Goal: Transaction & Acquisition: Purchase product/service

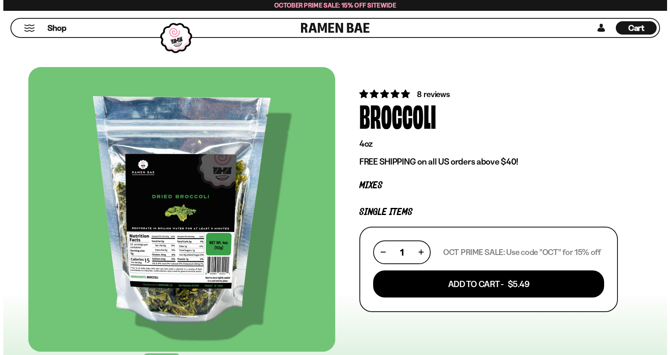
scroll to position [914, 0]
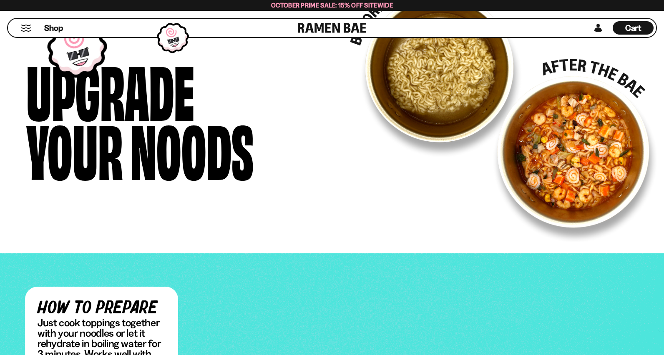
click at [629, 28] on span "Cart" at bounding box center [633, 28] width 16 height 10
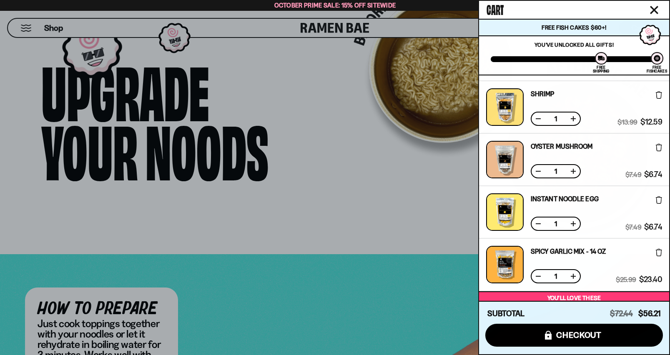
scroll to position [0, 0]
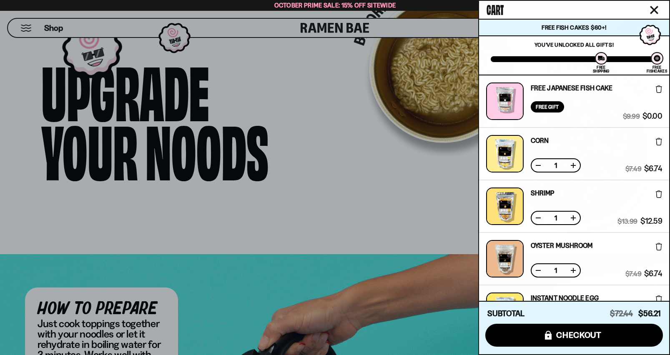
click at [379, 147] on div at bounding box center [335, 177] width 670 height 355
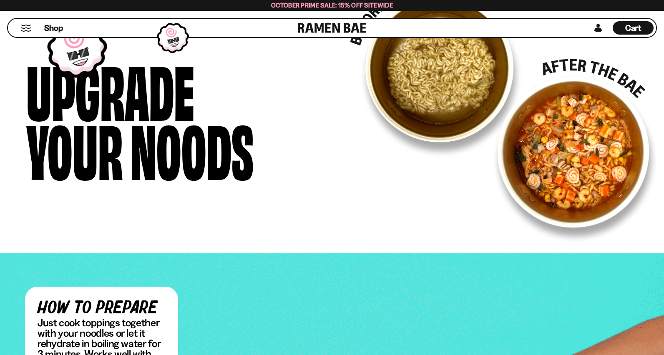
click at [637, 24] on span "Cart" at bounding box center [633, 28] width 16 height 10
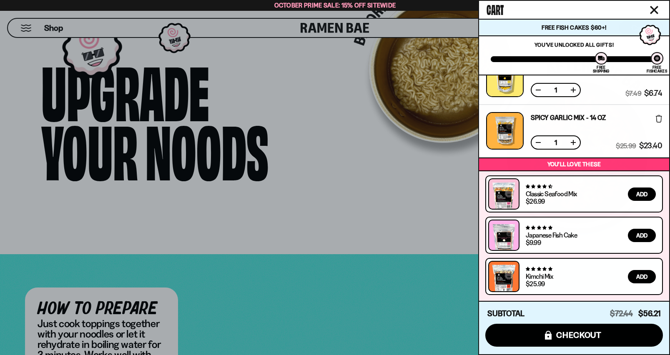
scroll to position [149, 0]
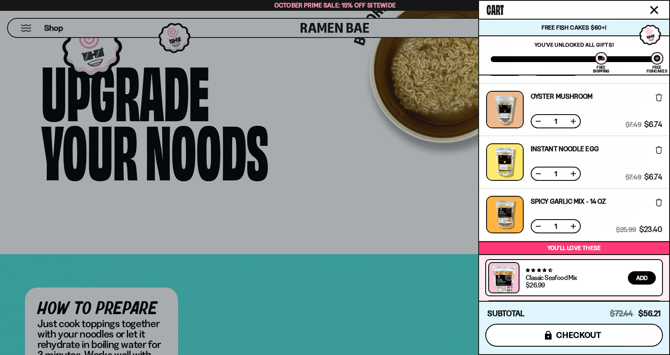
click at [570, 335] on span "checkout" at bounding box center [579, 335] width 45 height 9
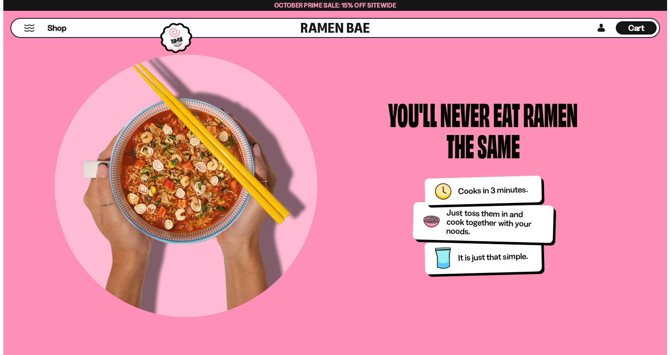
scroll to position [497, 0]
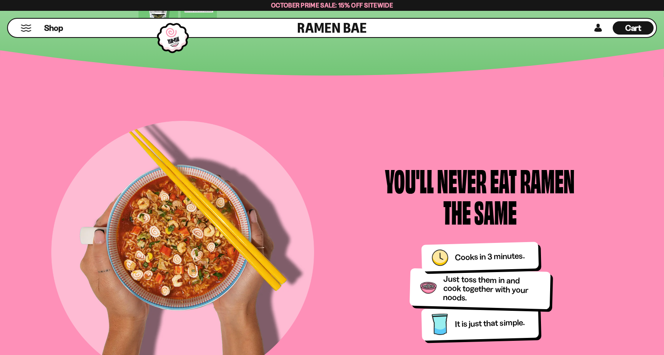
click at [625, 29] on div "Cart D0381C2F-513E-4F90-8A41-6F0A75DCBAAA" at bounding box center [633, 27] width 41 height 13
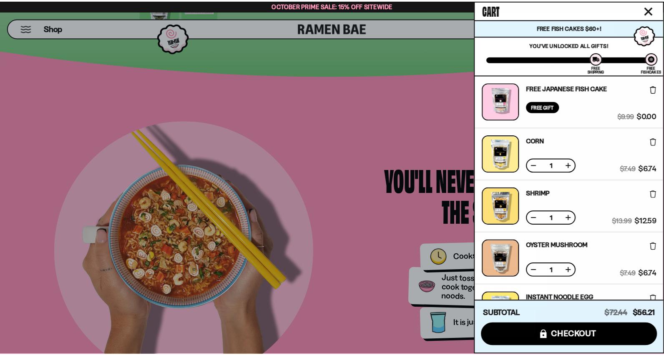
scroll to position [83, 0]
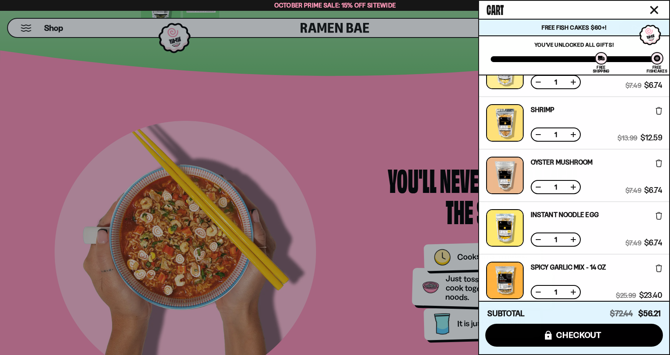
drag, startPoint x: 356, startPoint y: 170, endPoint x: 351, endPoint y: 169, distance: 4.7
click at [351, 169] on div at bounding box center [335, 177] width 670 height 355
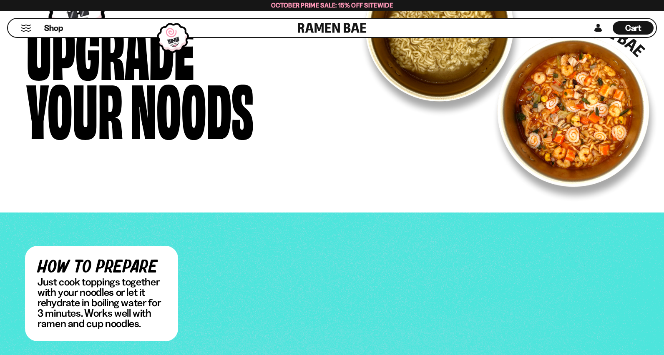
scroll to position [0, 0]
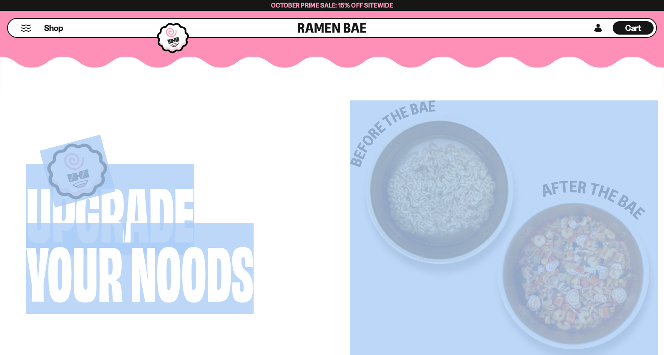
drag, startPoint x: 208, startPoint y: 57, endPoint x: 202, endPoint y: 65, distance: 9.6
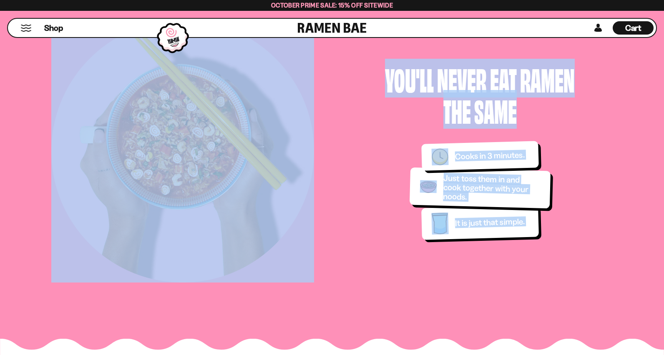
scroll to position [580, 0]
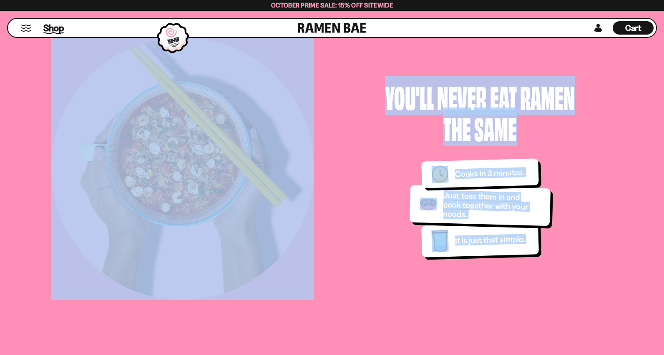
click at [54, 27] on span "Shop" at bounding box center [53, 28] width 20 height 13
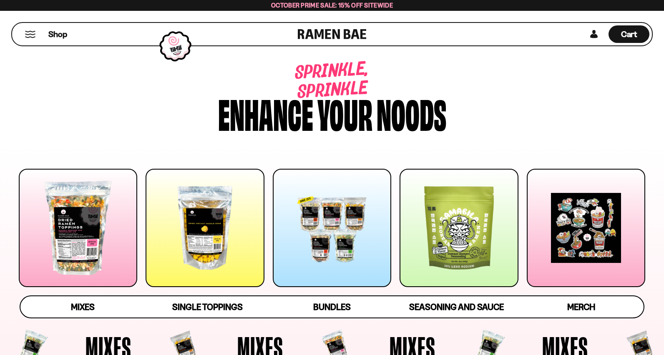
click at [205, 245] on div at bounding box center [205, 228] width 118 height 118
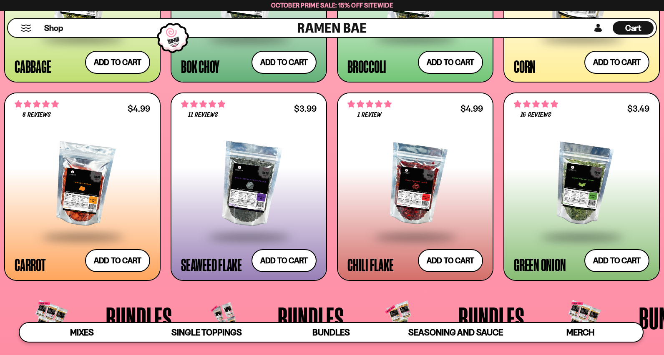
scroll to position [1536, 0]
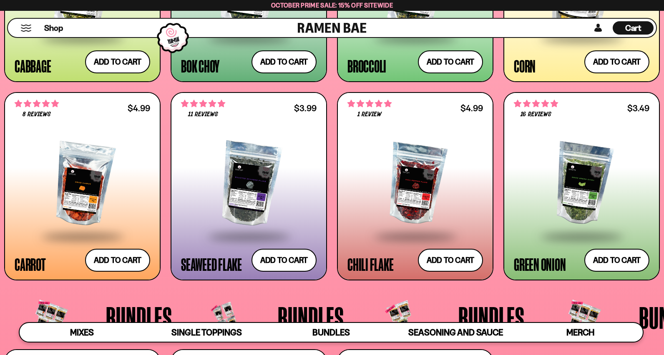
click at [572, 196] on div at bounding box center [582, 184] width 136 height 103
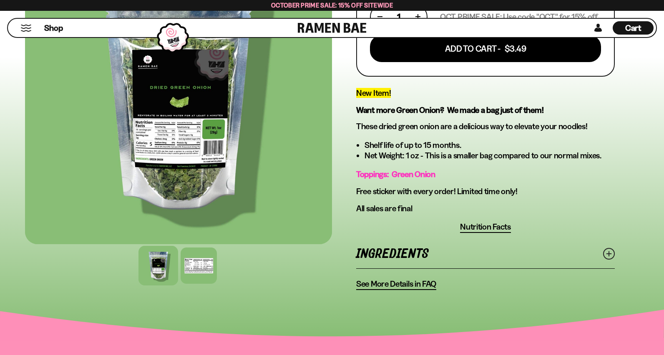
scroll to position [250, 0]
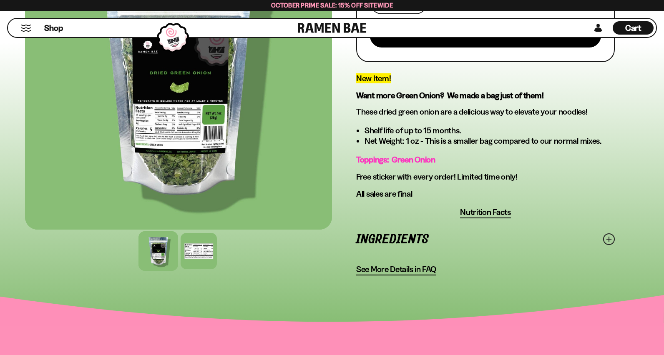
click at [413, 252] on link "Ingredients" at bounding box center [485, 239] width 259 height 29
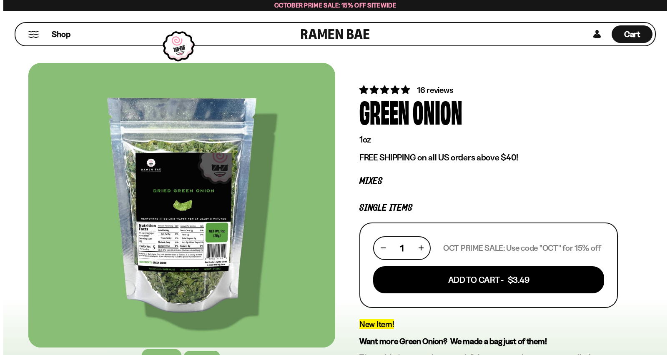
scroll to position [0, 0]
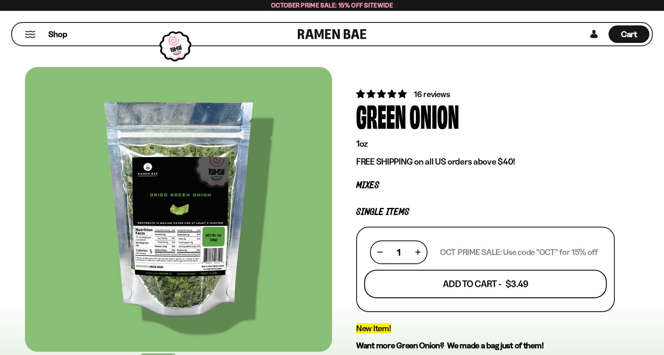
click at [492, 279] on button "Add To Cart - $3.49" at bounding box center [485, 284] width 243 height 28
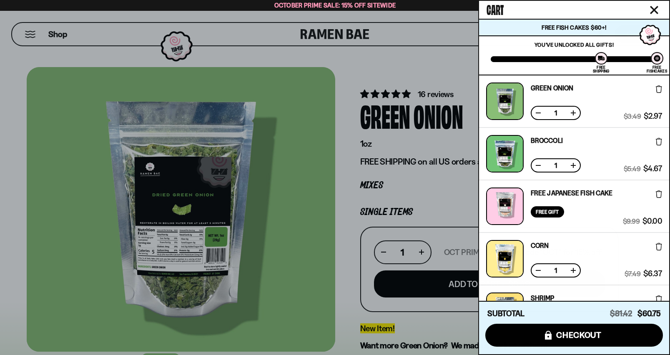
click at [541, 168] on button at bounding box center [538, 165] width 8 height 8
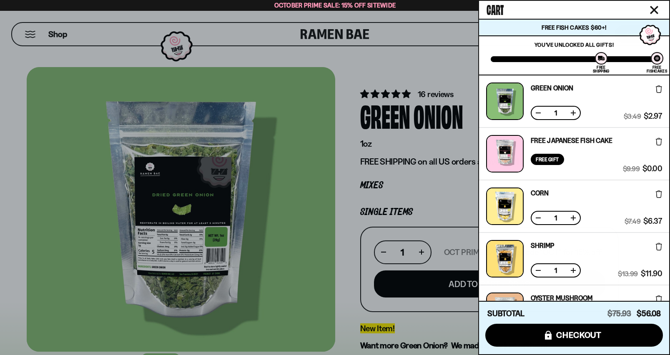
click at [360, 59] on div at bounding box center [335, 177] width 670 height 355
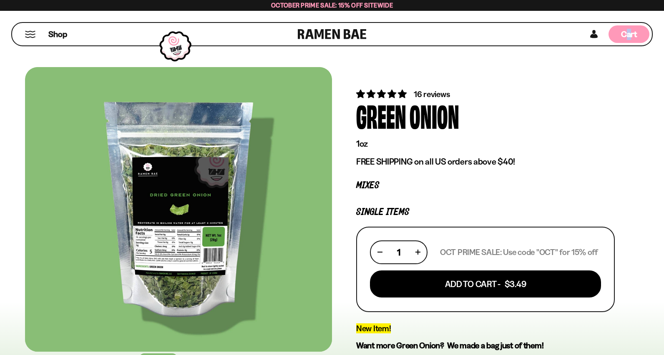
click at [629, 33] on span "Cart" at bounding box center [629, 34] width 16 height 10
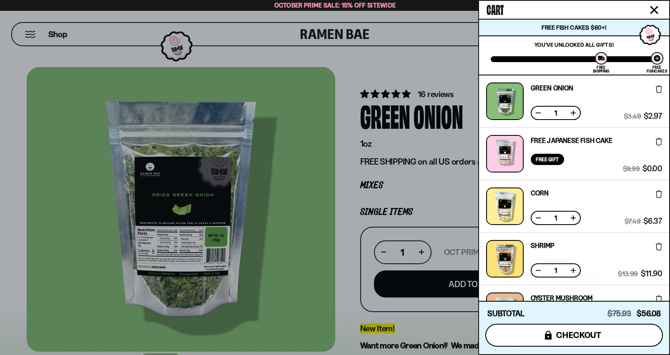
click at [587, 337] on span "checkout" at bounding box center [579, 335] width 45 height 9
